Goal: Task Accomplishment & Management: Complete application form

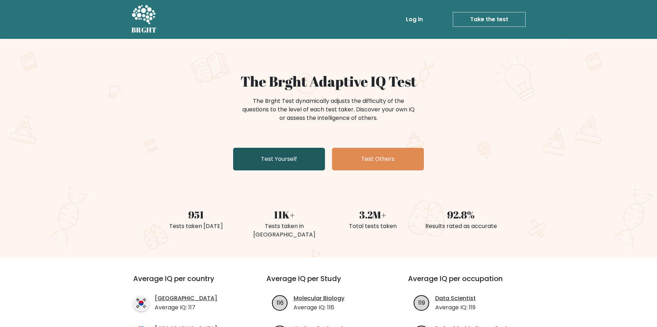
click at [297, 157] on link "Test Yourself" at bounding box center [279, 159] width 92 height 23
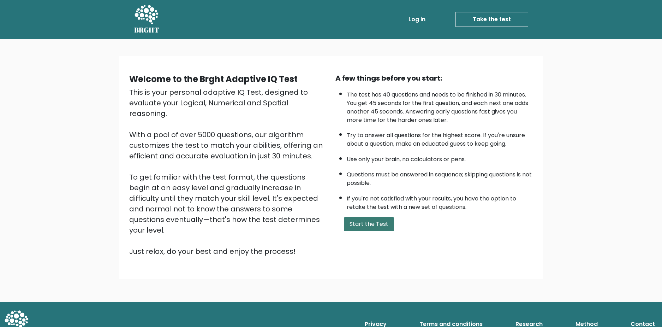
click at [371, 220] on button "Start the Test" at bounding box center [369, 224] width 50 height 14
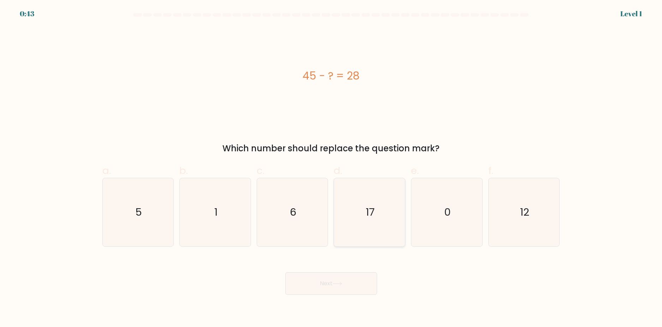
click at [370, 213] on text "17" at bounding box center [370, 212] width 9 height 14
click at [332, 168] on input "d. 17" at bounding box center [331, 166] width 0 height 5
radio input "true"
click at [352, 281] on button "Next" at bounding box center [331, 283] width 92 height 23
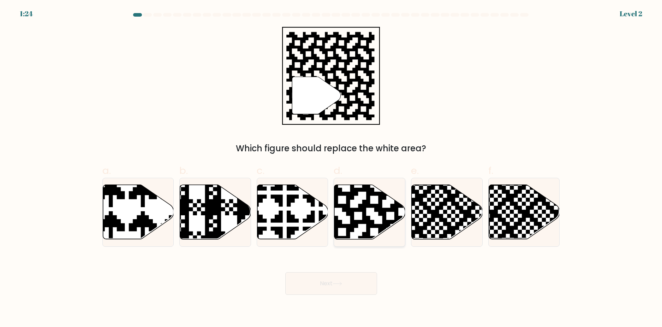
click at [359, 215] on icon at bounding box center [369, 212] width 71 height 54
click at [332, 168] on input "d." at bounding box center [331, 166] width 0 height 5
radio input "true"
click at [341, 284] on icon at bounding box center [338, 283] width 10 height 4
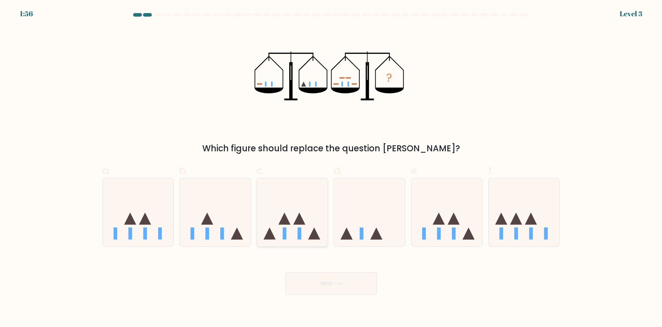
click at [299, 228] on rect at bounding box center [300, 233] width 4 height 12
click at [331, 168] on input "c." at bounding box center [331, 166] width 0 height 5
radio input "true"
click at [338, 284] on icon at bounding box center [338, 283] width 10 height 4
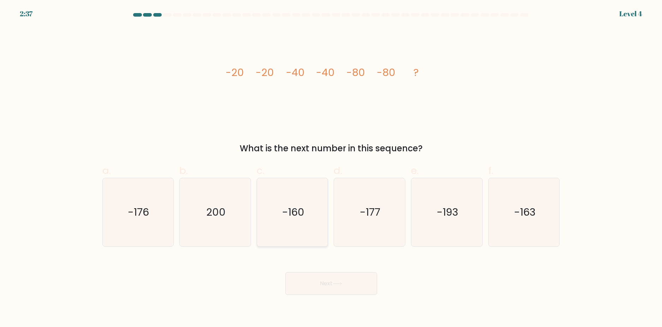
click at [303, 227] on icon "-160" at bounding box center [293, 212] width 68 height 68
click at [331, 168] on input "c. -160" at bounding box center [331, 166] width 0 height 5
radio input "true"
click at [356, 286] on button "Next" at bounding box center [331, 283] width 92 height 23
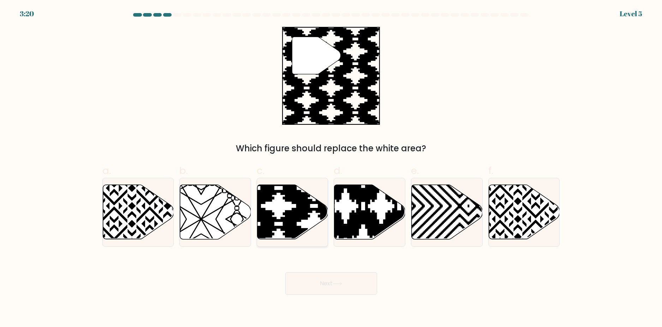
click at [311, 220] on icon at bounding box center [292, 212] width 71 height 54
click at [331, 168] on input "c." at bounding box center [331, 166] width 0 height 5
radio input "true"
click at [351, 283] on button "Next" at bounding box center [331, 283] width 92 height 23
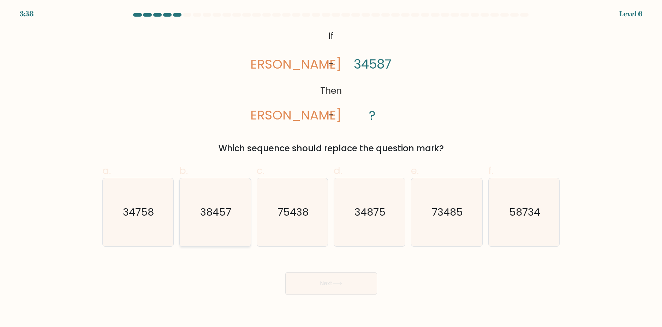
click at [210, 213] on text "38457" at bounding box center [215, 212] width 31 height 14
click at [331, 168] on input "b. 38457" at bounding box center [331, 166] width 0 height 5
radio input "true"
click at [331, 273] on button "Next" at bounding box center [331, 283] width 92 height 23
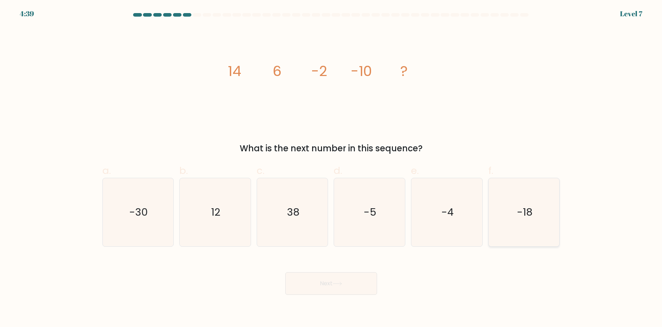
click at [498, 226] on icon "-18" at bounding box center [524, 212] width 68 height 68
click at [332, 168] on input "f. -18" at bounding box center [331, 166] width 0 height 5
radio input "true"
click at [354, 280] on button "Next" at bounding box center [331, 283] width 92 height 23
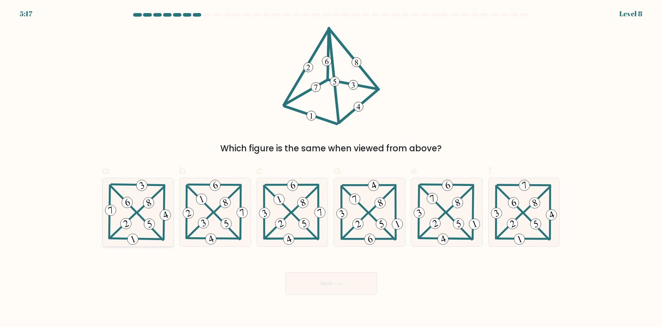
click at [148, 223] on icon at bounding box center [150, 223] width 4 height 7
click at [331, 168] on input "a." at bounding box center [331, 166] width 0 height 5
radio input "true"
click at [332, 286] on button "Next" at bounding box center [331, 283] width 92 height 23
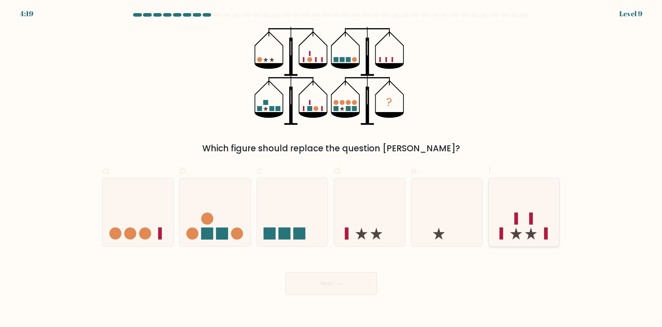
click at [541, 212] on icon at bounding box center [524, 212] width 71 height 59
click at [332, 168] on input "f." at bounding box center [331, 166] width 0 height 5
radio input "true"
click at [332, 282] on button "Next" at bounding box center [331, 283] width 92 height 23
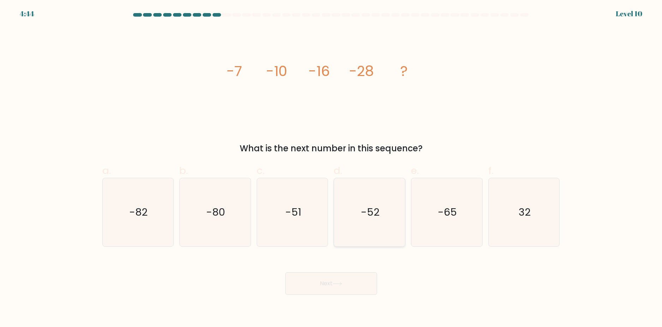
click at [378, 210] on text "-52" at bounding box center [370, 212] width 19 height 14
click at [332, 168] on input "d. -52" at bounding box center [331, 166] width 0 height 5
radio input "true"
click at [349, 283] on button "Next" at bounding box center [331, 283] width 92 height 23
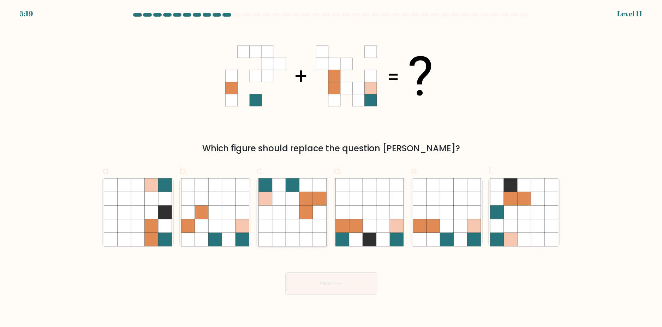
click at [301, 216] on icon at bounding box center [305, 211] width 13 height 13
click at [331, 168] on input "c." at bounding box center [331, 166] width 0 height 5
radio input "true"
click at [353, 283] on button "Next" at bounding box center [331, 283] width 92 height 23
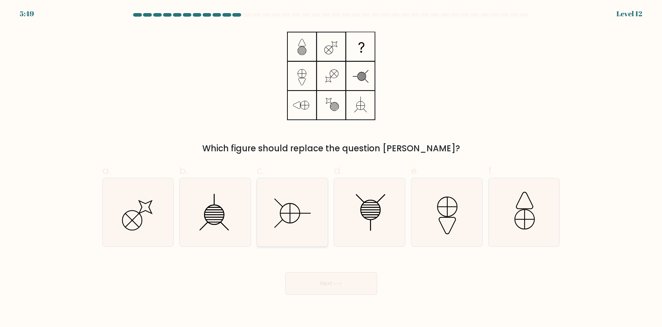
click at [298, 217] on icon at bounding box center [289, 212] width 19 height 19
click at [331, 168] on input "c." at bounding box center [331, 166] width 0 height 5
radio input "true"
click at [359, 281] on button "Next" at bounding box center [331, 283] width 92 height 23
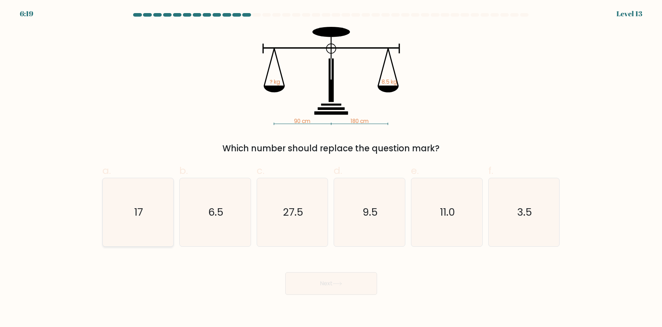
click at [145, 221] on icon "17" at bounding box center [138, 212] width 68 height 68
click at [331, 168] on input "a. 17" at bounding box center [331, 166] width 0 height 5
radio input "true"
click at [340, 286] on button "Next" at bounding box center [331, 283] width 92 height 23
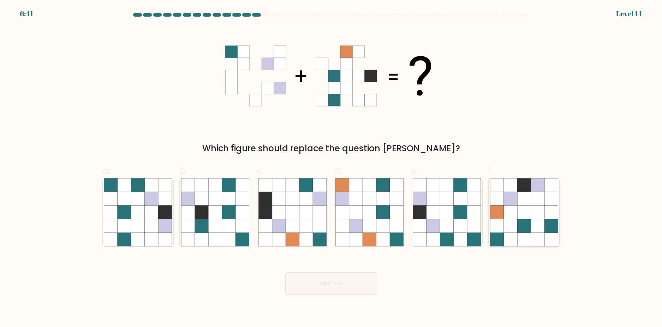
click at [526, 219] on icon at bounding box center [523, 225] width 13 height 13
click at [332, 168] on input "f." at bounding box center [331, 166] width 0 height 5
radio input "true"
click at [333, 282] on button "Next" at bounding box center [331, 283] width 92 height 23
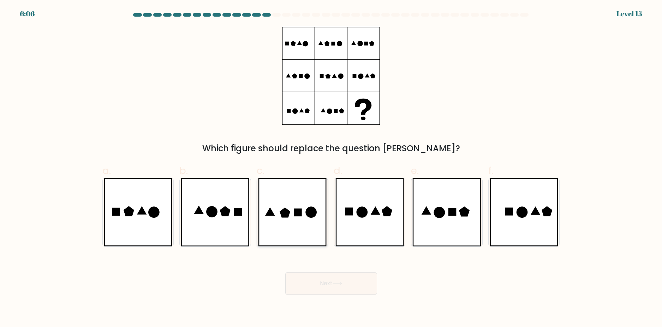
click at [295, 219] on icon at bounding box center [292, 212] width 69 height 68
click at [331, 168] on input "c." at bounding box center [331, 166] width 0 height 5
radio input "true"
click at [331, 284] on button "Next" at bounding box center [331, 283] width 92 height 23
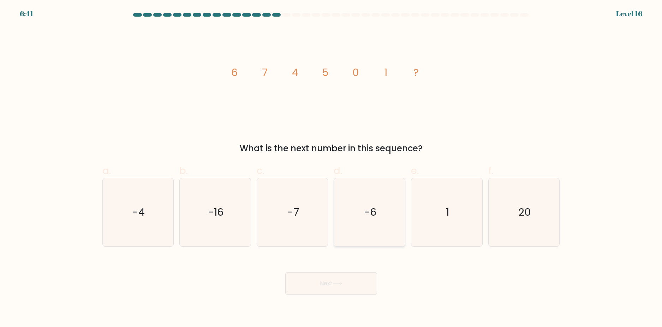
click at [362, 209] on icon "-6" at bounding box center [369, 212] width 68 height 68
click at [332, 168] on input "d. -6" at bounding box center [331, 166] width 0 height 5
radio input "true"
click at [350, 292] on button "Next" at bounding box center [331, 283] width 92 height 23
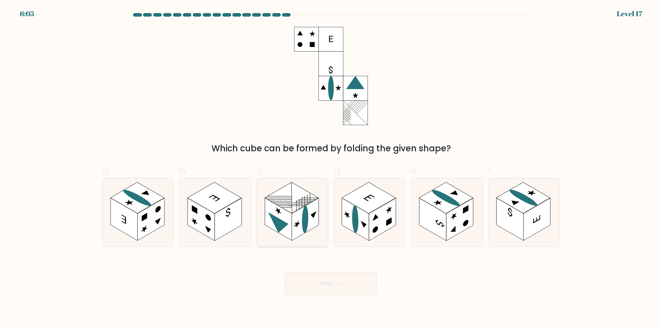
click at [303, 224] on ellipse at bounding box center [305, 219] width 6 height 31
click at [331, 168] on input "c." at bounding box center [331, 166] width 0 height 5
radio input "true"
click at [322, 282] on button "Next" at bounding box center [331, 283] width 92 height 23
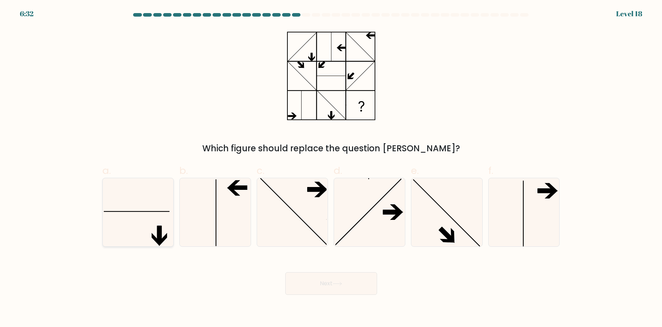
click at [140, 213] on icon at bounding box center [138, 212] width 68 height 68
click at [331, 168] on input "a." at bounding box center [331, 166] width 0 height 5
radio input "true"
click at [323, 291] on button "Next" at bounding box center [331, 283] width 92 height 23
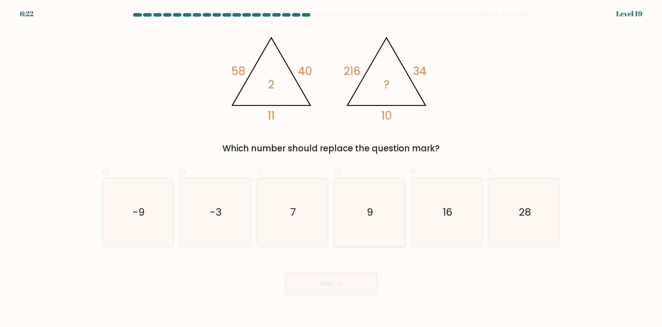
click at [380, 221] on icon "9" at bounding box center [369, 212] width 68 height 68
click at [332, 168] on input "d. 9" at bounding box center [331, 166] width 0 height 5
radio input "true"
click at [355, 291] on button "Next" at bounding box center [331, 283] width 92 height 23
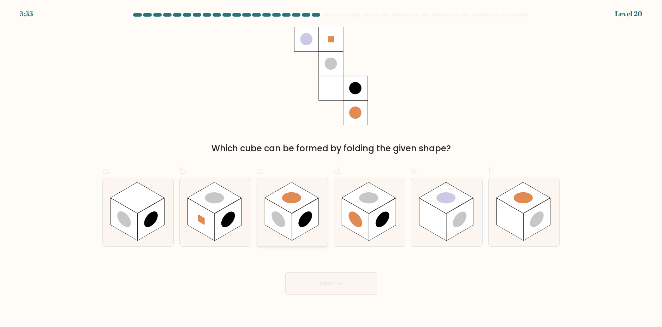
click at [301, 222] on circle at bounding box center [306, 219] width 14 height 22
click at [331, 168] on input "c." at bounding box center [331, 166] width 0 height 5
radio input "true"
click at [326, 283] on button "Next" at bounding box center [331, 283] width 92 height 23
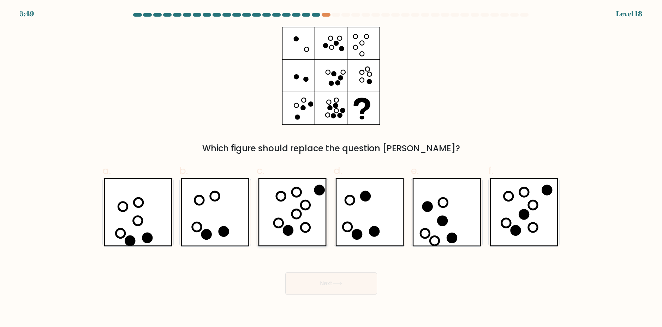
click at [289, 222] on icon at bounding box center [292, 212] width 69 height 68
click at [331, 168] on input "c." at bounding box center [331, 166] width 0 height 5
radio input "true"
click at [326, 288] on button "Next" at bounding box center [331, 283] width 92 height 23
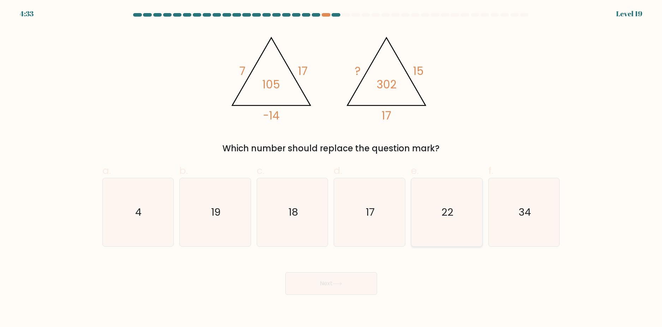
click at [438, 213] on icon "22" at bounding box center [447, 212] width 68 height 68
click at [332, 168] on input "e. 22" at bounding box center [331, 166] width 0 height 5
radio input "true"
click at [332, 291] on button "Next" at bounding box center [331, 283] width 92 height 23
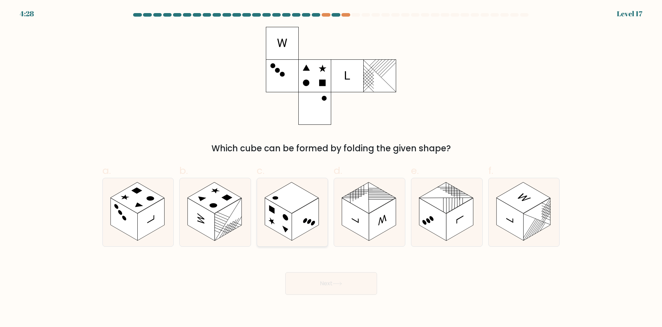
click at [309, 222] on circle at bounding box center [309, 221] width 4 height 6
click at [331, 168] on input "c." at bounding box center [331, 166] width 0 height 5
radio input "true"
click at [309, 222] on circle at bounding box center [309, 221] width 4 height 6
click at [331, 168] on input "c." at bounding box center [331, 166] width 0 height 5
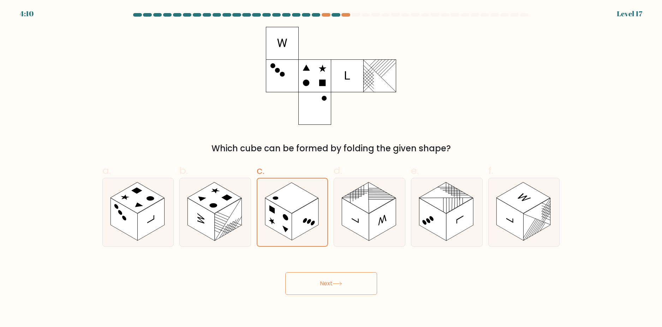
click at [331, 285] on button "Next" at bounding box center [331, 283] width 92 height 23
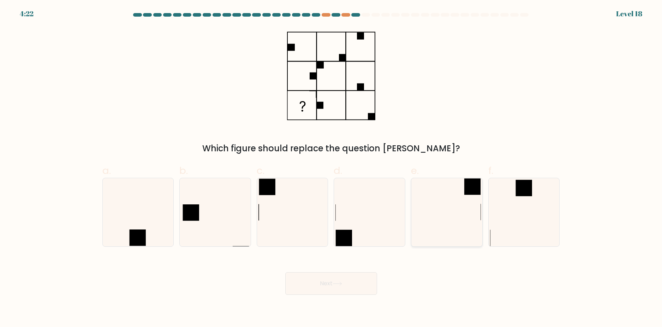
click at [447, 207] on icon at bounding box center [447, 212] width 68 height 68
click at [332, 168] on input "e." at bounding box center [331, 166] width 0 height 5
radio input "true"
click at [330, 296] on body "4:21 Level 18" at bounding box center [331, 163] width 662 height 327
click at [328, 305] on body "4:21 Level 18" at bounding box center [331, 163] width 662 height 327
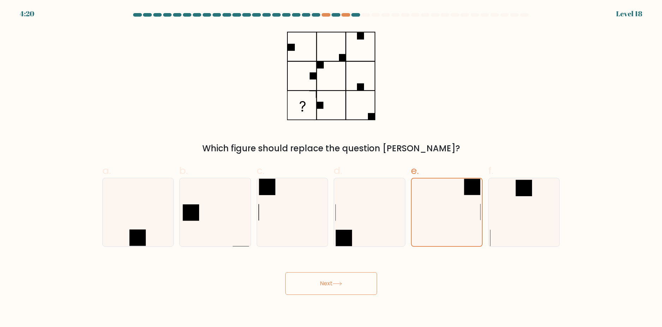
click at [338, 282] on icon at bounding box center [338, 283] width 10 height 4
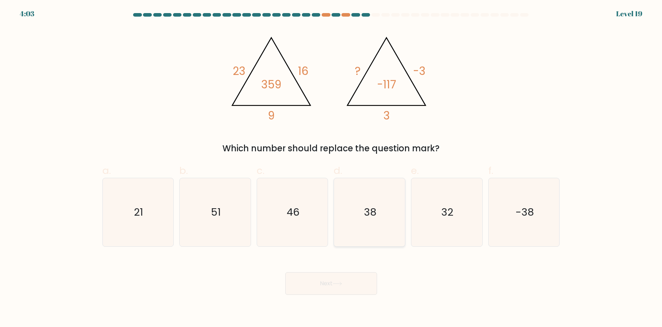
click at [375, 215] on text "38" at bounding box center [370, 212] width 12 height 14
click at [332, 168] on input "d. 38" at bounding box center [331, 166] width 0 height 5
radio input "true"
click at [540, 216] on icon "-38" at bounding box center [524, 212] width 68 height 68
click at [332, 168] on input "f. -38" at bounding box center [331, 166] width 0 height 5
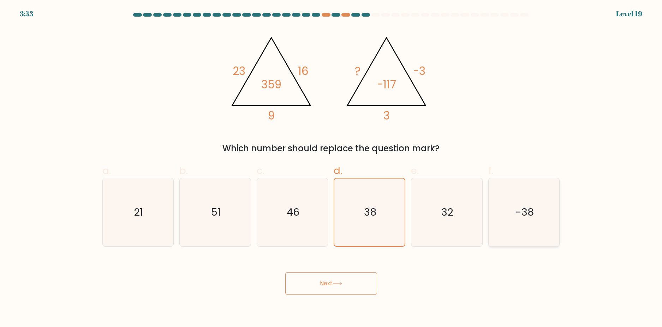
radio input "true"
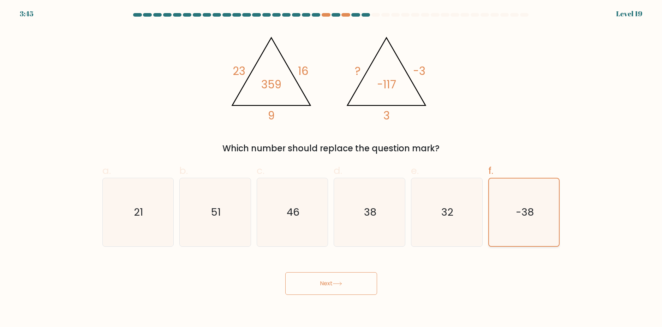
click at [524, 231] on icon "-38" at bounding box center [524, 211] width 67 height 67
click at [332, 168] on input "f. -38" at bounding box center [331, 166] width 0 height 5
click at [342, 284] on icon at bounding box center [338, 283] width 10 height 4
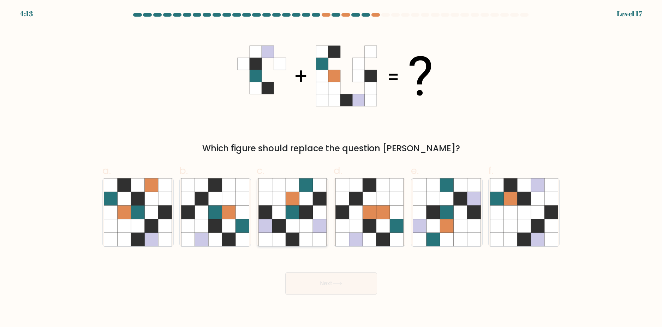
click at [326, 214] on icon at bounding box center [319, 211] width 13 height 13
click at [331, 168] on input "c." at bounding box center [331, 166] width 0 height 5
radio input "true"
click at [329, 285] on button "Next" at bounding box center [331, 283] width 92 height 23
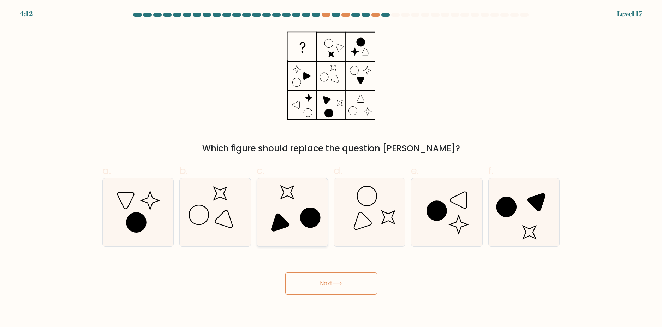
click at [299, 214] on icon at bounding box center [293, 212] width 68 height 68
click at [331, 168] on input "c." at bounding box center [331, 166] width 0 height 5
radio input "true"
click at [321, 284] on button "Next" at bounding box center [331, 283] width 92 height 23
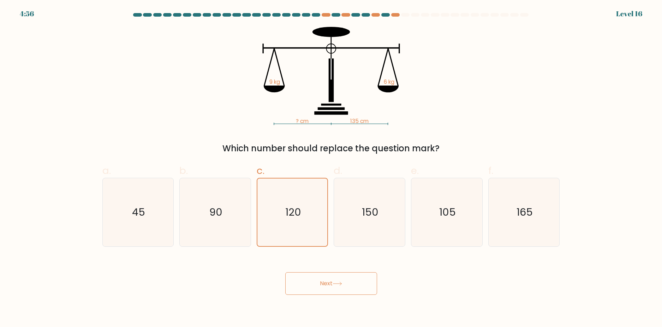
drag, startPoint x: 318, startPoint y: 280, endPoint x: 314, endPoint y: 266, distance: 15.1
click at [318, 280] on button "Next" at bounding box center [331, 283] width 92 height 23
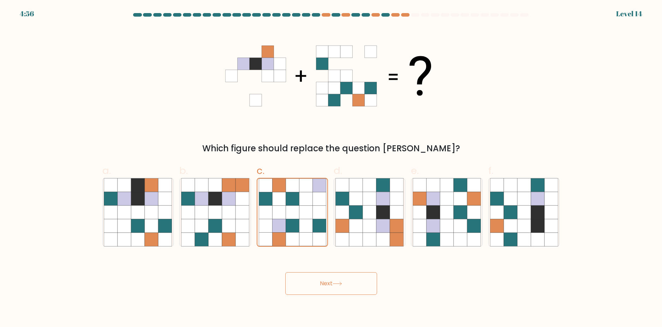
drag, startPoint x: 321, startPoint y: 290, endPoint x: 316, endPoint y: 266, distance: 24.1
click at [321, 285] on button "Next" at bounding box center [331, 283] width 92 height 23
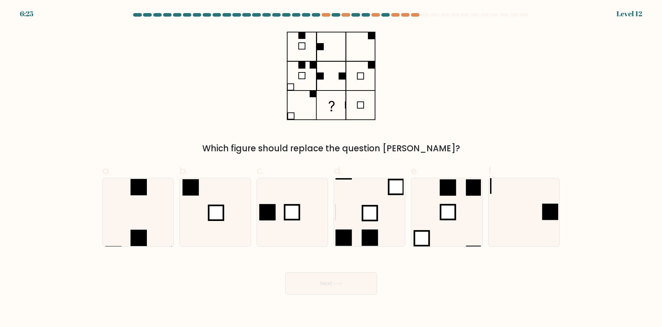
click at [292, 210] on rect at bounding box center [292, 211] width 15 height 15
click at [331, 168] on input "c." at bounding box center [331, 166] width 0 height 5
radio input "true"
drag, startPoint x: 313, startPoint y: 289, endPoint x: 313, endPoint y: 279, distance: 9.9
click at [313, 286] on button "Next" at bounding box center [331, 283] width 92 height 23
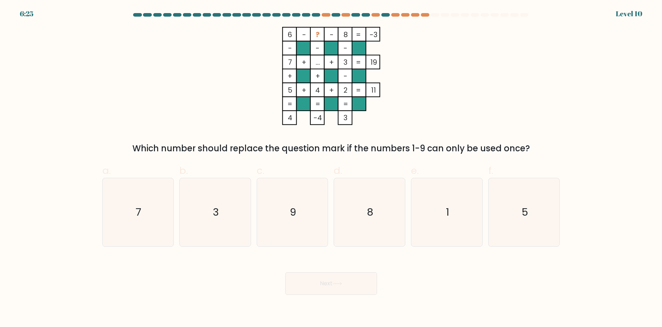
click at [297, 210] on icon "9" at bounding box center [293, 212] width 68 height 68
click at [331, 168] on input "c. 9" at bounding box center [331, 166] width 0 height 5
radio input "true"
click at [313, 277] on button "Next" at bounding box center [331, 283] width 92 height 23
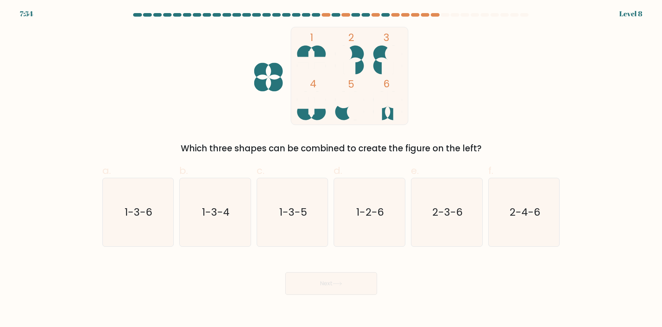
click at [300, 226] on icon "1-3-5" at bounding box center [293, 212] width 68 height 68
click at [331, 168] on input "c. 1-3-5" at bounding box center [331, 166] width 0 height 5
radio input "true"
drag, startPoint x: 321, startPoint y: 282, endPoint x: 316, endPoint y: 264, distance: 19.1
click at [321, 277] on button "Next" at bounding box center [331, 283] width 92 height 23
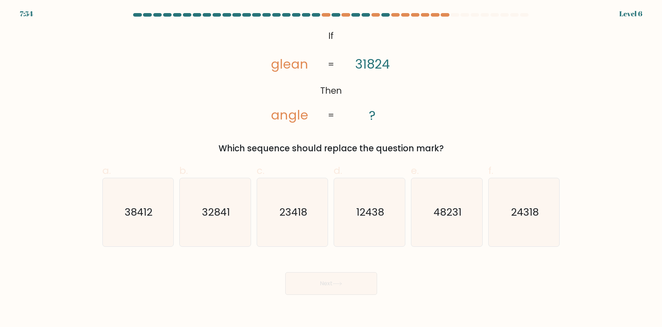
click at [295, 214] on text "23418" at bounding box center [293, 212] width 28 height 14
click at [331, 168] on input "c. 23418" at bounding box center [331, 166] width 0 height 5
radio input "true"
drag, startPoint x: 313, startPoint y: 277, endPoint x: 311, endPoint y: 266, distance: 11.0
click at [313, 274] on button "Next" at bounding box center [331, 283] width 92 height 23
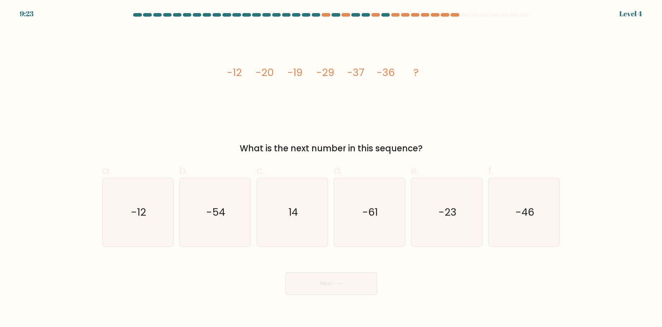
click at [302, 208] on icon "14" at bounding box center [293, 212] width 68 height 68
click at [331, 168] on input "c. 14" at bounding box center [331, 166] width 0 height 5
radio input "true"
drag, startPoint x: 315, startPoint y: 268, endPoint x: 314, endPoint y: 254, distance: 14.5
click at [315, 264] on div "Next" at bounding box center [331, 275] width 466 height 40
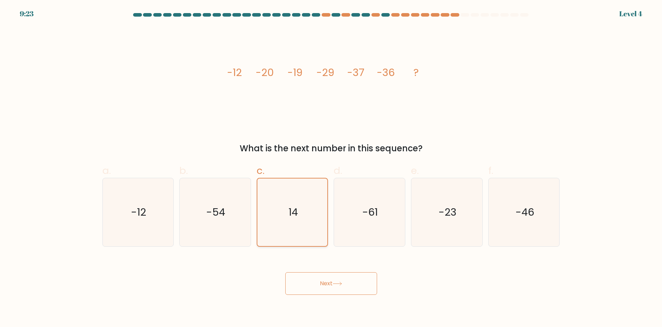
click at [301, 214] on icon "14" at bounding box center [292, 211] width 67 height 67
click at [331, 168] on input "c. 14" at bounding box center [331, 166] width 0 height 5
click at [315, 281] on button "Next" at bounding box center [331, 283] width 92 height 23
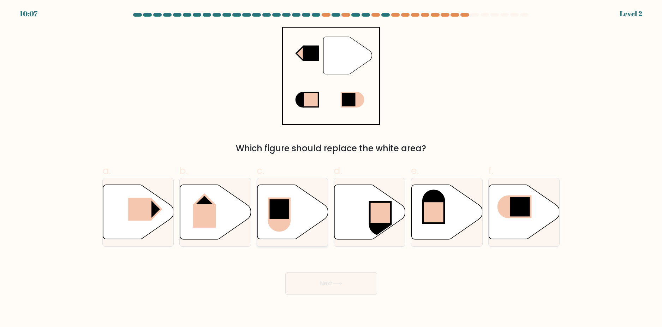
click at [295, 212] on icon at bounding box center [292, 212] width 71 height 54
click at [331, 168] on input "c." at bounding box center [331, 166] width 0 height 5
radio input "true"
drag, startPoint x: 320, startPoint y: 282, endPoint x: 296, endPoint y: 211, distance: 75.2
click at [319, 277] on button "Next" at bounding box center [331, 283] width 92 height 23
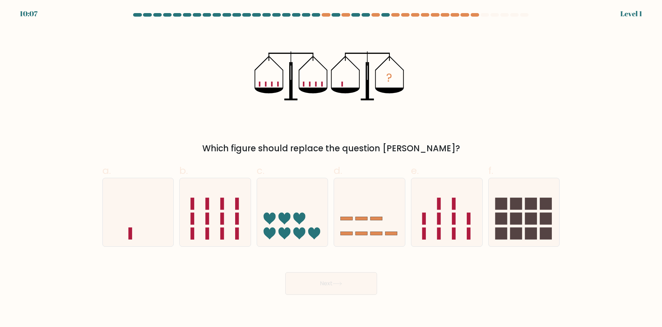
click at [293, 206] on icon at bounding box center [292, 212] width 71 height 59
click at [331, 168] on input "c." at bounding box center [331, 166] width 0 height 5
radio input "true"
click at [312, 285] on button "Next" at bounding box center [331, 283] width 92 height 23
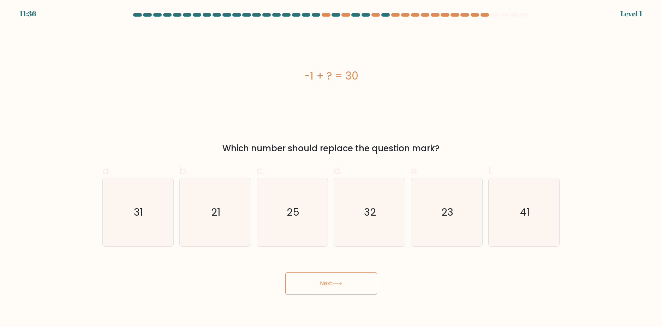
drag, startPoint x: 290, startPoint y: 216, endPoint x: 305, endPoint y: 273, distance: 58.7
click at [290, 220] on icon "25" at bounding box center [293, 212] width 68 height 68
click at [331, 168] on input "c. 25" at bounding box center [331, 166] width 0 height 5
radio input "true"
drag, startPoint x: 308, startPoint y: 279, endPoint x: 296, endPoint y: 243, distance: 37.8
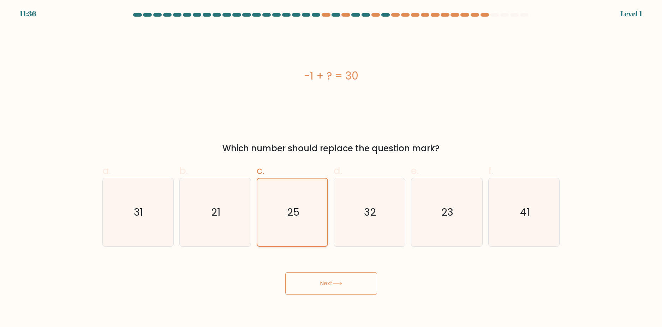
click at [304, 267] on div "Next" at bounding box center [331, 275] width 466 height 40
drag, startPoint x: 289, startPoint y: 202, endPoint x: 299, endPoint y: 269, distance: 68.6
click at [288, 207] on icon "25" at bounding box center [292, 211] width 67 height 67
click at [331, 168] on input "c. 25" at bounding box center [331, 166] width 0 height 5
click at [308, 280] on button "Next" at bounding box center [331, 283] width 92 height 23
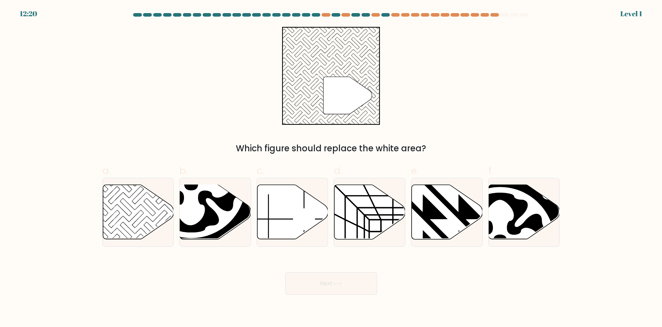
click at [308, 215] on icon at bounding box center [292, 212] width 71 height 54
click at [331, 168] on input "c." at bounding box center [331, 166] width 0 height 5
radio input "true"
click at [322, 295] on body "12:20 Level 1" at bounding box center [331, 163] width 662 height 327
click at [314, 287] on button "Next" at bounding box center [331, 283] width 92 height 23
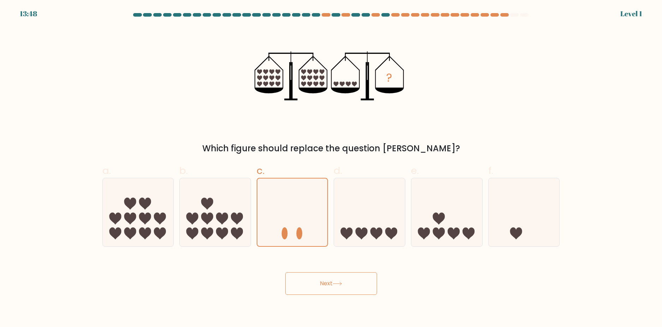
drag, startPoint x: 328, startPoint y: 286, endPoint x: 328, endPoint y: 281, distance: 4.2
click at [328, 285] on button "Next" at bounding box center [331, 283] width 92 height 23
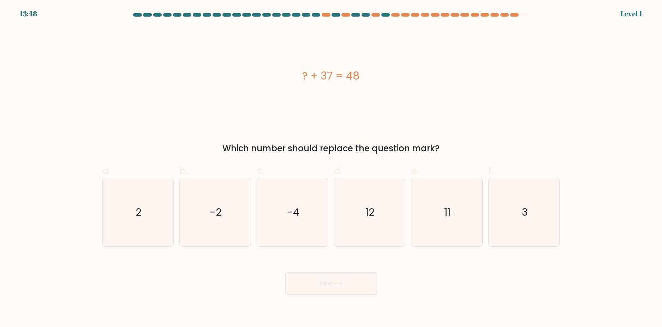
click at [309, 215] on icon "-4" at bounding box center [293, 212] width 68 height 68
click at [331, 168] on input "c. -4" at bounding box center [331, 166] width 0 height 5
radio input "true"
drag, startPoint x: 323, startPoint y: 290, endPoint x: 315, endPoint y: 242, distance: 48.5
click at [323, 288] on button "Next" at bounding box center [331, 283] width 92 height 23
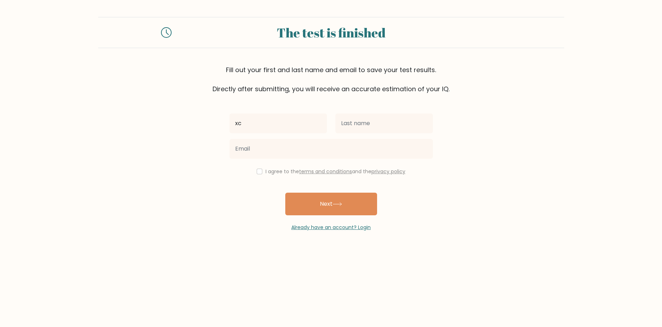
type input "xc"
click at [361, 124] on input "text" at bounding box center [383, 123] width 97 height 20
type input "xzc"
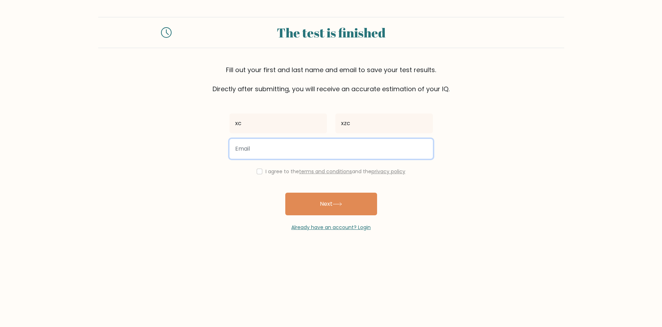
drag, startPoint x: 347, startPoint y: 153, endPoint x: 291, endPoint y: 155, distance: 55.8
click at [346, 153] on input "email" at bounding box center [331, 149] width 203 height 20
type input "SANTIROSA.SANTIROSA@GMAIL.COM"
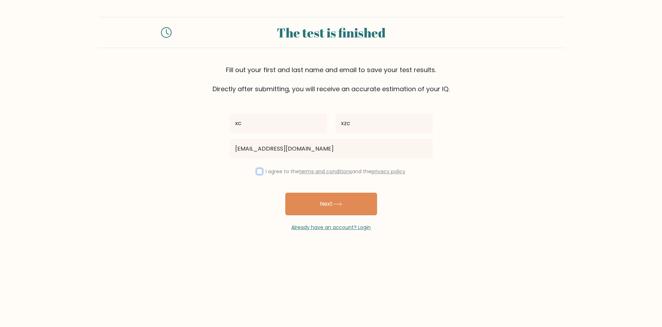
click at [259, 171] on input "checkbox" at bounding box center [260, 171] width 6 height 6
checkbox input "true"
click at [319, 206] on button "Next" at bounding box center [331, 203] width 92 height 23
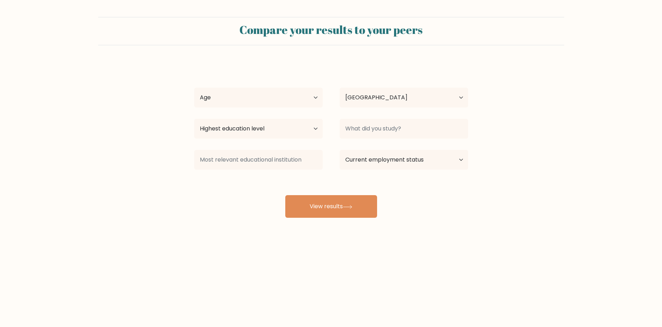
select select "IT"
drag, startPoint x: 275, startPoint y: 125, endPoint x: 277, endPoint y: 138, distance: 12.4
click at [275, 126] on select "Highest education level No schooling Primary Lower Secondary Upper Secondary Oc…" at bounding box center [258, 129] width 129 height 20
select select "primary"
click at [194, 119] on select "Highest education level No schooling Primary Lower Secondary Upper Secondary Oc…" at bounding box center [258, 129] width 129 height 20
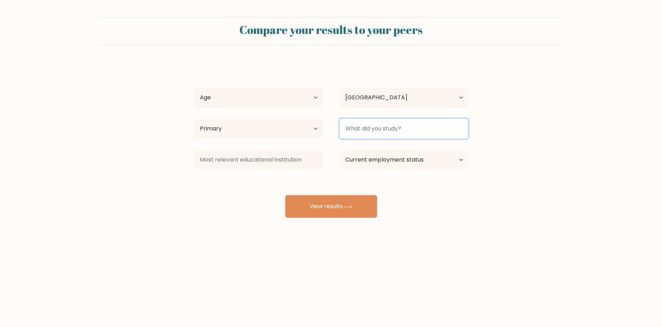
click at [361, 132] on input at bounding box center [404, 129] width 129 height 20
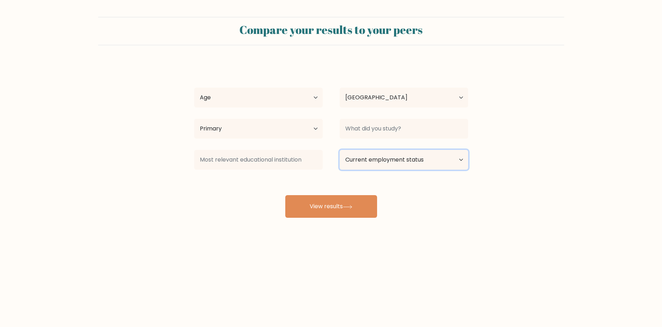
click at [348, 165] on select "Current employment status Employed Student Retired Other / prefer not to answer" at bounding box center [404, 160] width 129 height 20
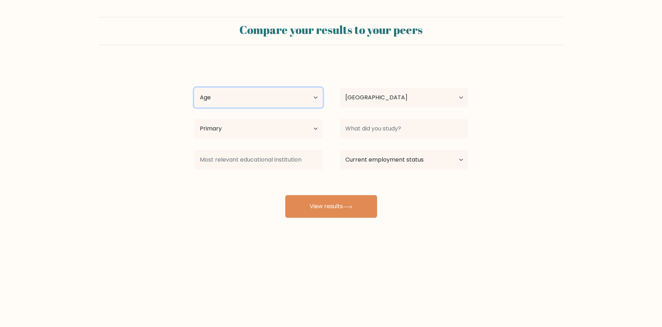
drag, startPoint x: 278, startPoint y: 95, endPoint x: 288, endPoint y: 107, distance: 15.5
click at [278, 97] on select "Age Under 18 years old 18-24 years old 25-34 years old 35-44 years old 45-54 ye…" at bounding box center [258, 98] width 129 height 20
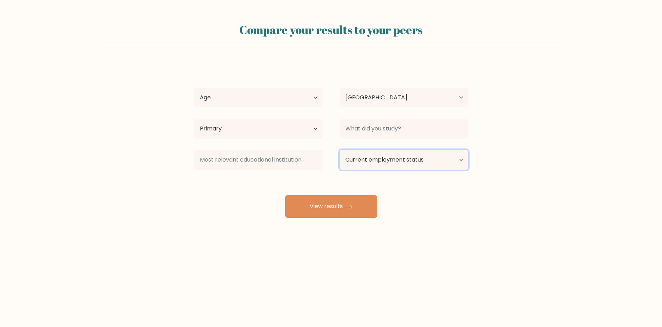
click at [374, 158] on select "Current employment status Employed Student Retired Other / prefer not to answer" at bounding box center [404, 160] width 129 height 20
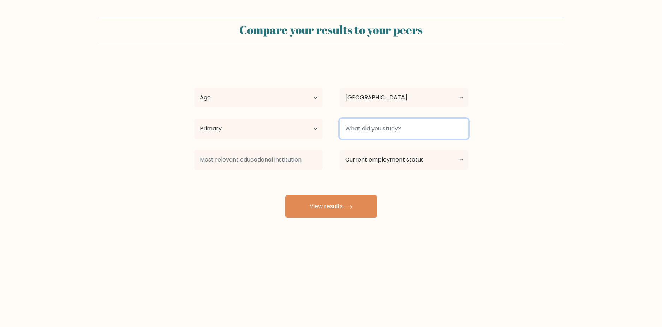
click at [375, 126] on input at bounding box center [404, 129] width 129 height 20
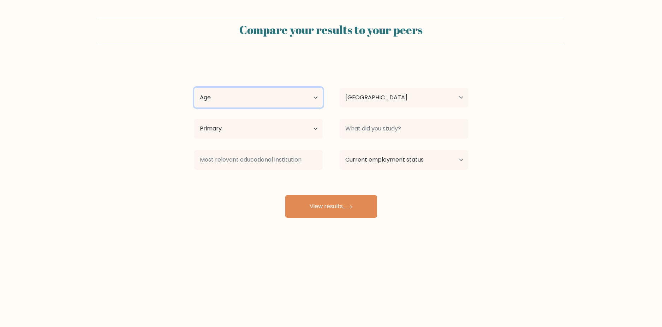
click at [268, 100] on select "Age Under 18 years old 18-24 years old 25-34 years old 35-44 years old 45-54 ye…" at bounding box center [258, 98] width 129 height 20
select select "min_18"
click at [194, 88] on select "Age Under 18 years old 18-24 years old 25-34 years old 35-44 years old 45-54 ye…" at bounding box center [258, 98] width 129 height 20
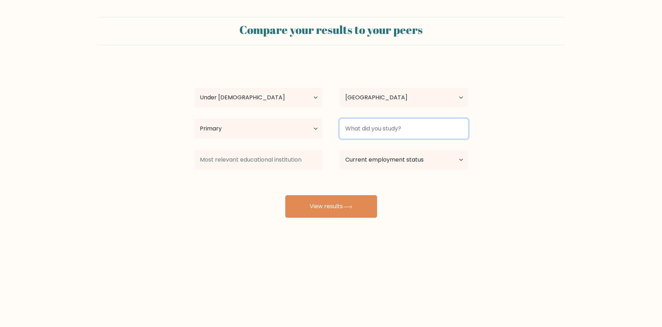
click at [375, 126] on input at bounding box center [404, 129] width 129 height 20
type input "ZCX"
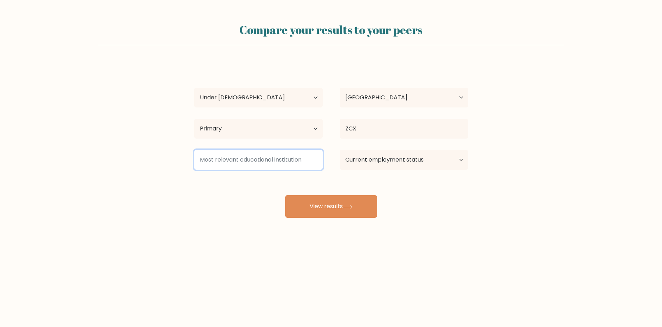
click at [302, 156] on input at bounding box center [258, 160] width 129 height 20
type input "ZCX"
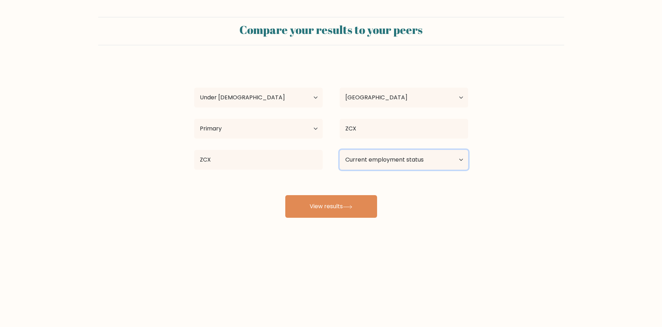
click at [380, 161] on select "Current employment status Employed Student Retired Other / prefer not to answer" at bounding box center [404, 160] width 129 height 20
select select "student"
click at [340, 150] on select "Current employment status Employed Student Retired Other / prefer not to answer" at bounding box center [404, 160] width 129 height 20
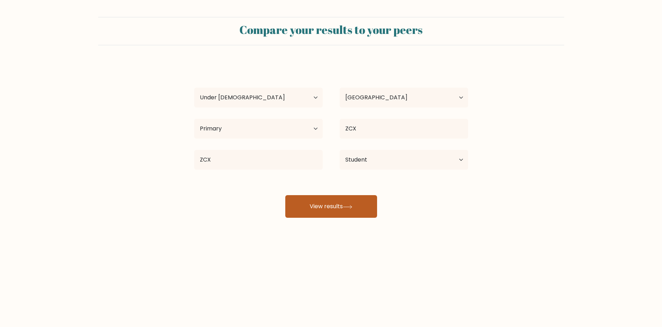
click at [358, 209] on button "View results" at bounding box center [331, 206] width 92 height 23
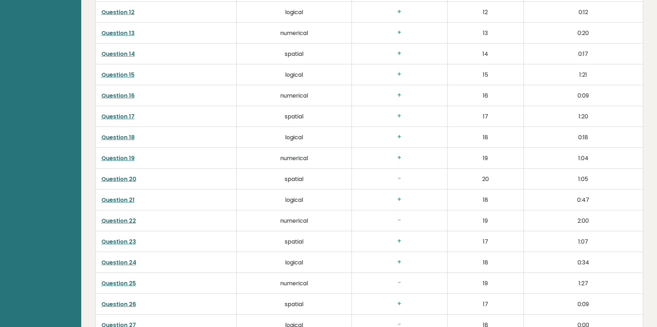
scroll to position [1413, 0]
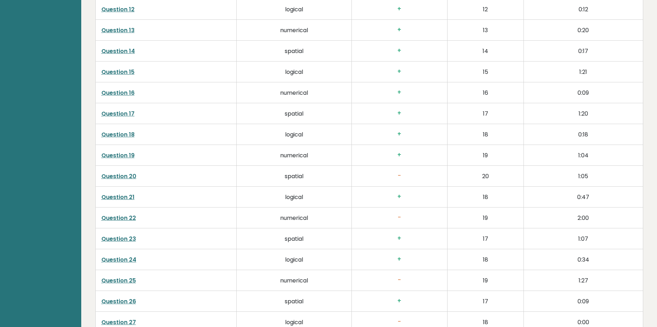
click at [127, 174] on link "Question 20" at bounding box center [118, 176] width 35 height 8
click at [121, 217] on link "Question 22" at bounding box center [118, 218] width 35 height 8
click at [131, 278] on link "Question 25" at bounding box center [118, 280] width 35 height 8
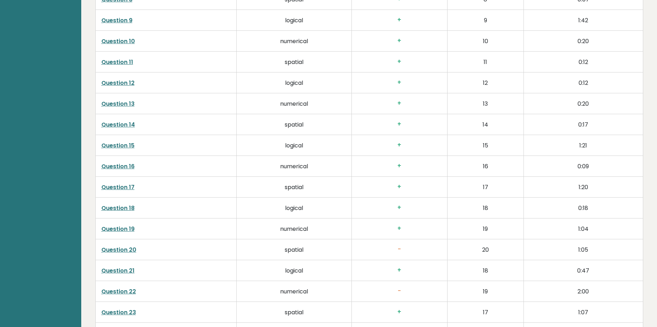
scroll to position [1342, 0]
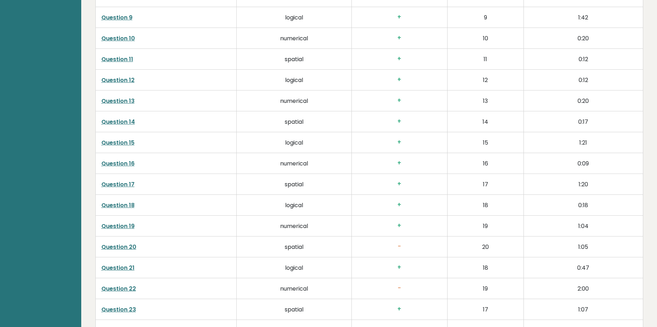
click at [124, 226] on link "Question 19" at bounding box center [117, 226] width 33 height 8
click at [125, 245] on link "Question 20" at bounding box center [118, 247] width 35 height 8
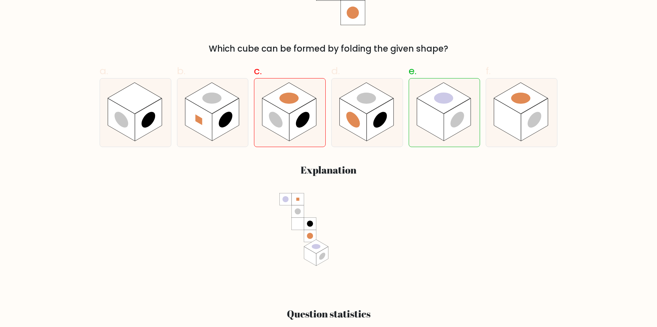
scroll to position [212, 0]
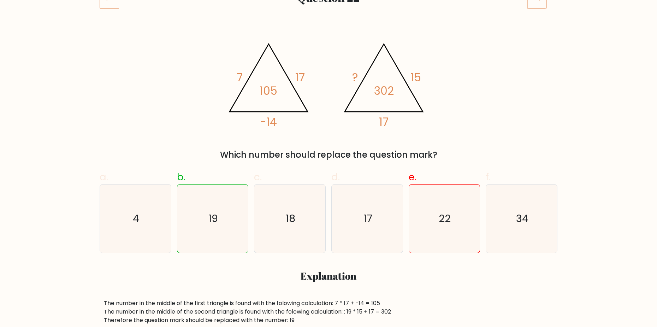
scroll to position [106, 0]
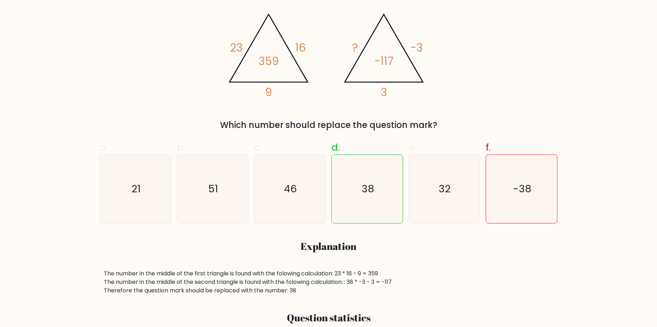
scroll to position [141, 0]
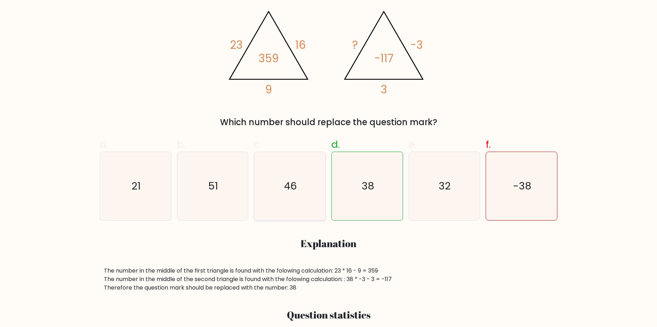
drag, startPoint x: 4, startPoint y: 0, endPoint x: 305, endPoint y: 206, distance: 364.7
click at [305, 206] on icon "46" at bounding box center [290, 186] width 68 height 68
click at [328, 27] on input "c. 46" at bounding box center [328, 24] width 0 height 5
radio input "true"
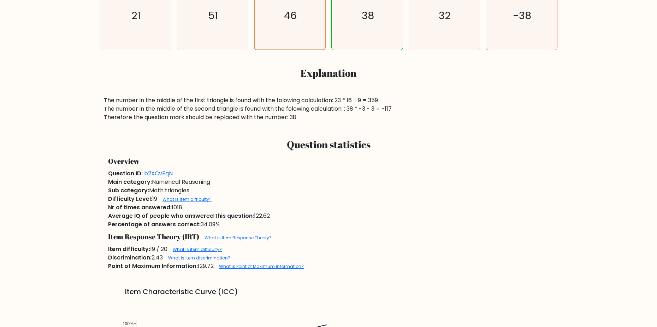
scroll to position [318, 0]
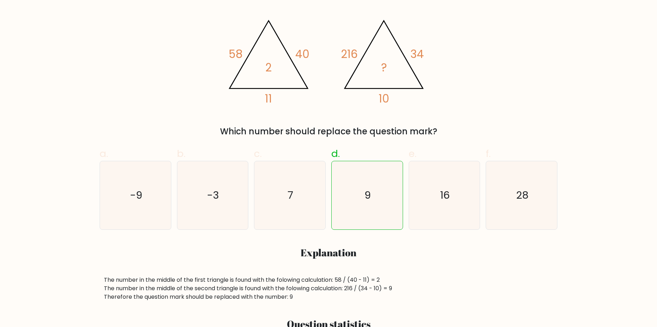
scroll to position [35, 0]
